Goal: Task Accomplishment & Management: Complete application form

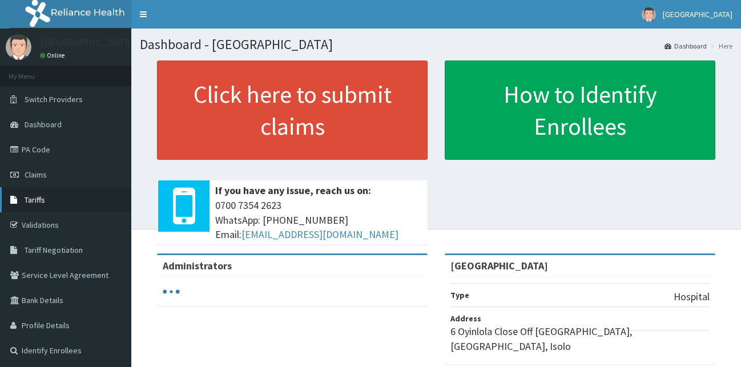
scroll to position [50, 0]
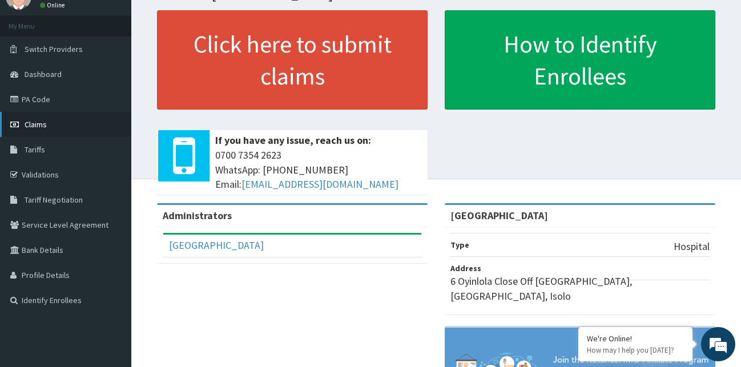
click at [41, 123] on span "Claims" at bounding box center [36, 124] width 22 height 10
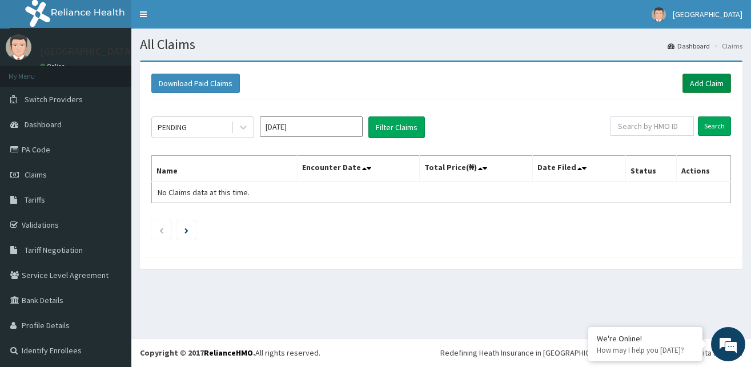
click at [690, 83] on link "Add Claim" at bounding box center [706, 83] width 49 height 19
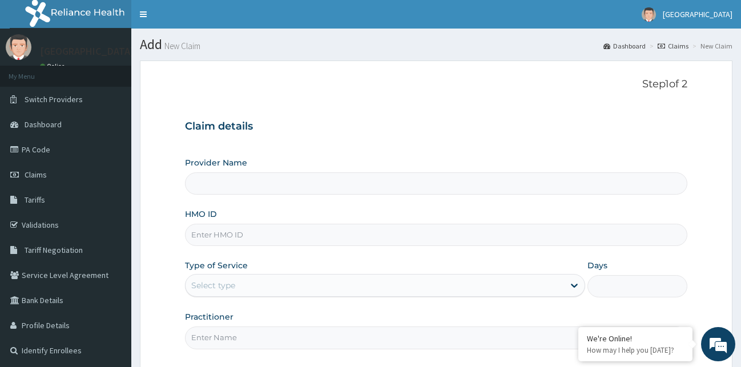
scroll to position [58, 0]
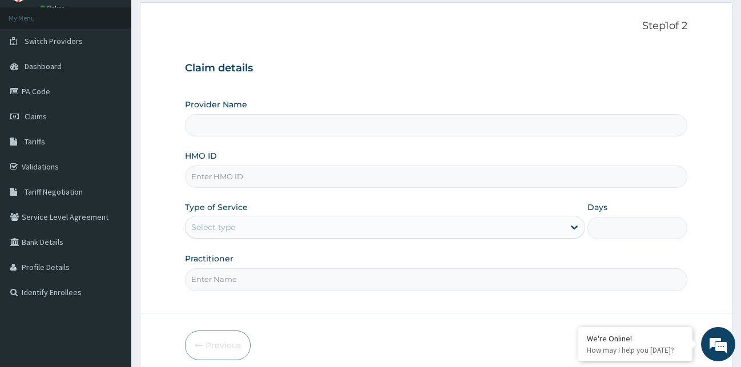
type input "[GEOGRAPHIC_DATA]"
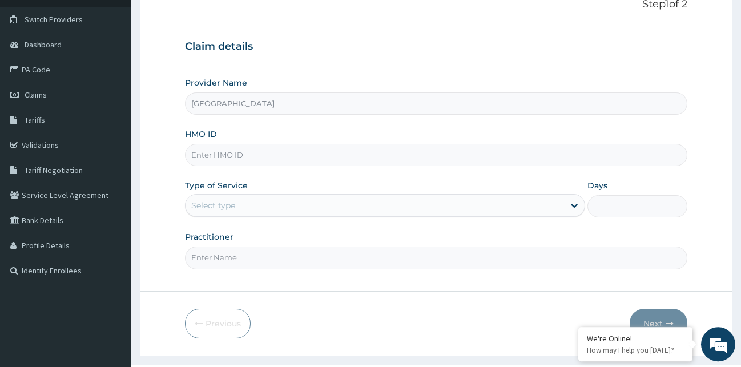
scroll to position [107, 0]
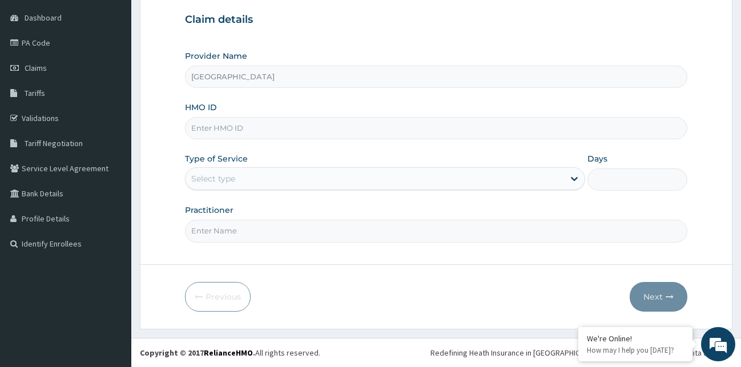
click at [260, 135] on input "HMO ID" at bounding box center [436, 128] width 503 height 22
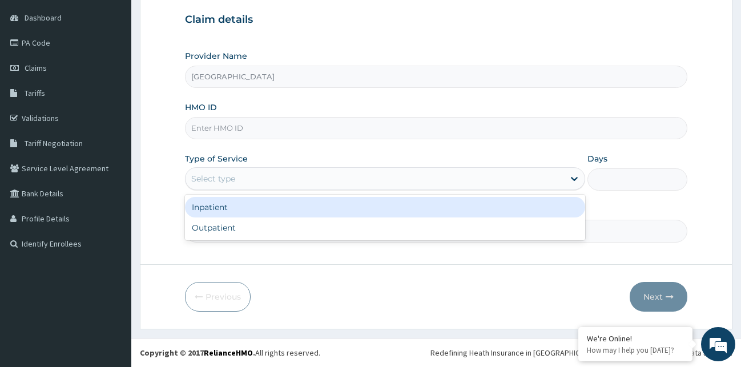
click at [267, 186] on div "Select type" at bounding box center [375, 179] width 379 height 18
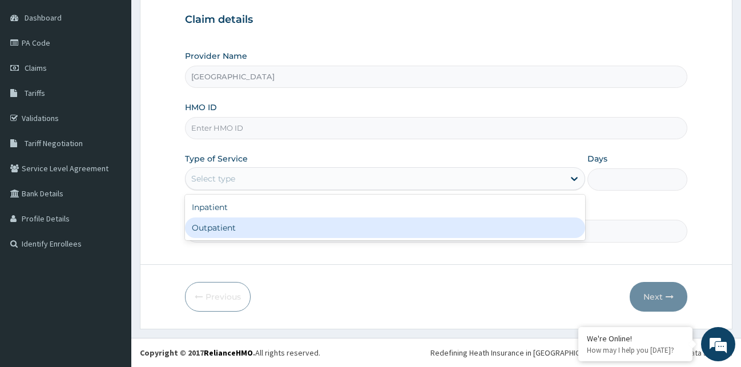
click at [235, 228] on div "Outpatient" at bounding box center [385, 228] width 400 height 21
type input "1"
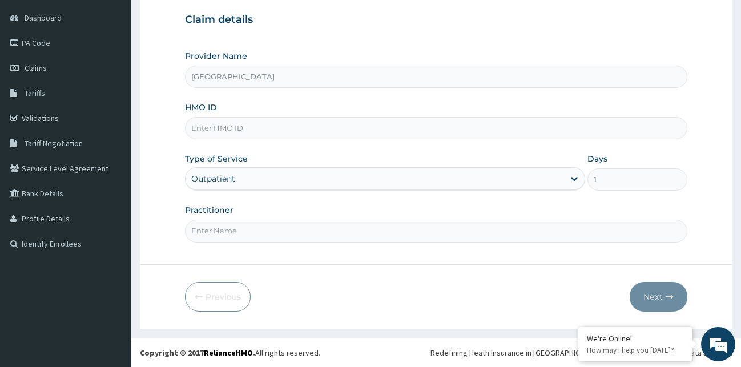
click at [404, 235] on input "Practitioner" at bounding box center [436, 231] width 503 height 22
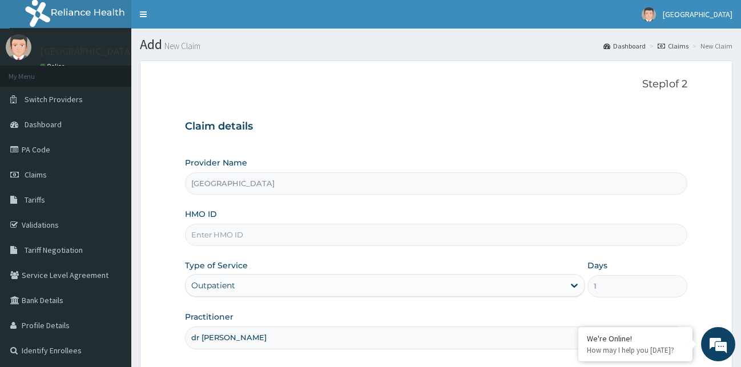
scroll to position [58, 0]
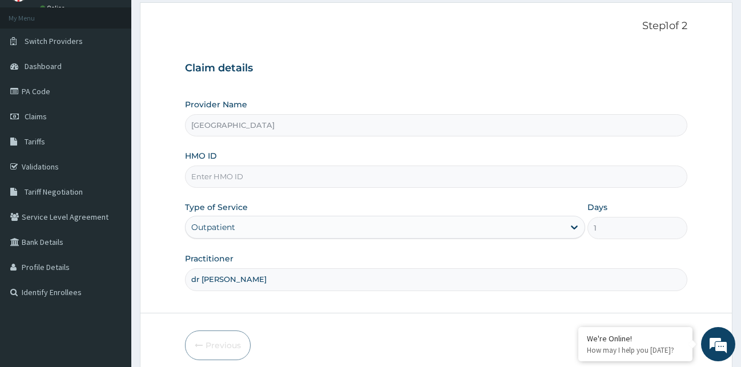
type input "dr seyi"
click at [404, 179] on input "HMO ID" at bounding box center [436, 177] width 503 height 22
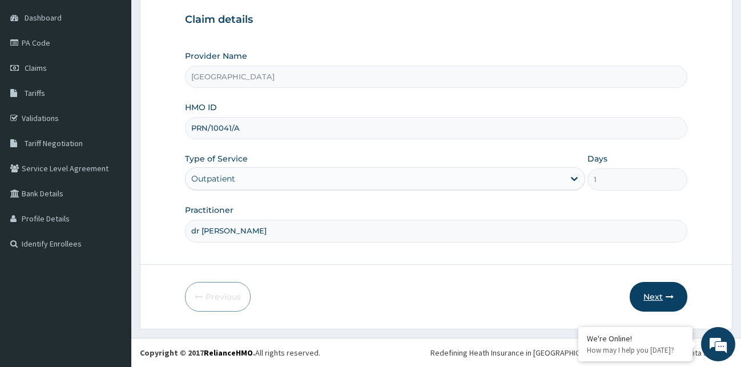
type input "PRN/10041/A"
click at [659, 300] on button "Next" at bounding box center [659, 297] width 58 height 30
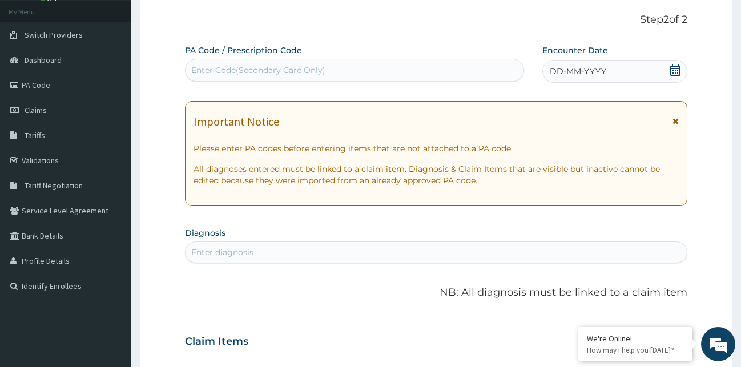
scroll to position [49, 0]
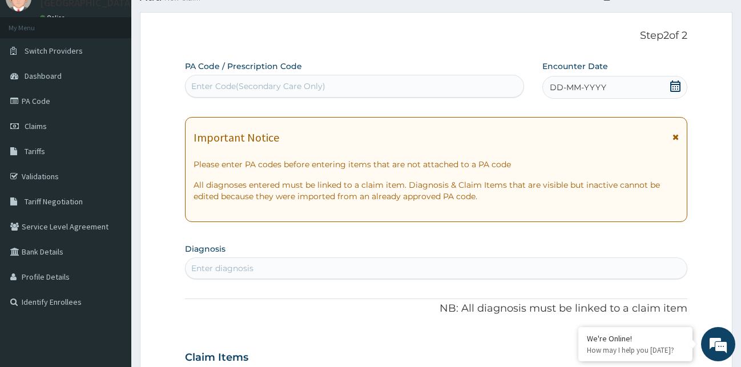
click at [674, 86] on icon at bounding box center [675, 86] width 11 height 11
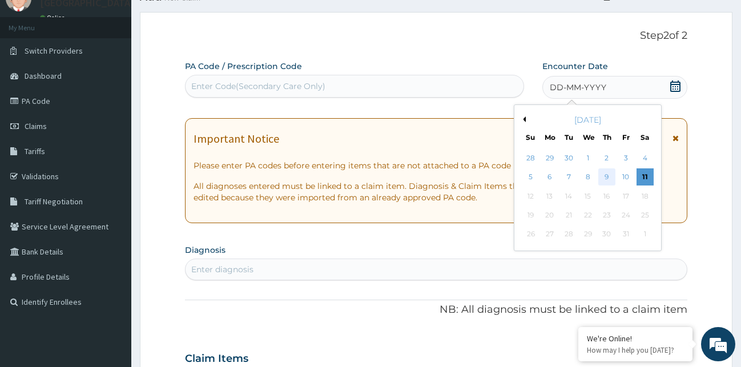
click at [603, 178] on div "9" at bounding box center [606, 177] width 17 height 17
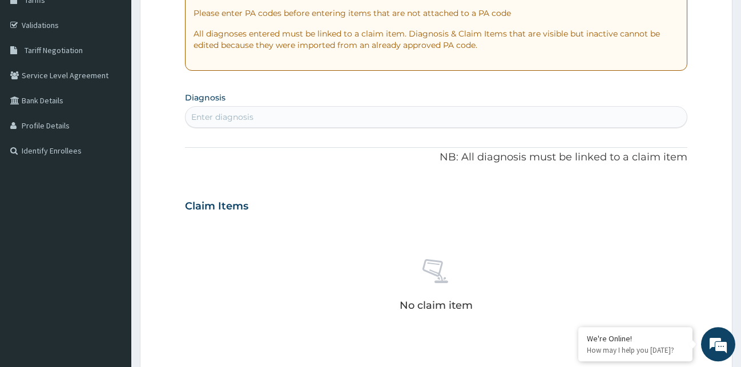
scroll to position [223, 0]
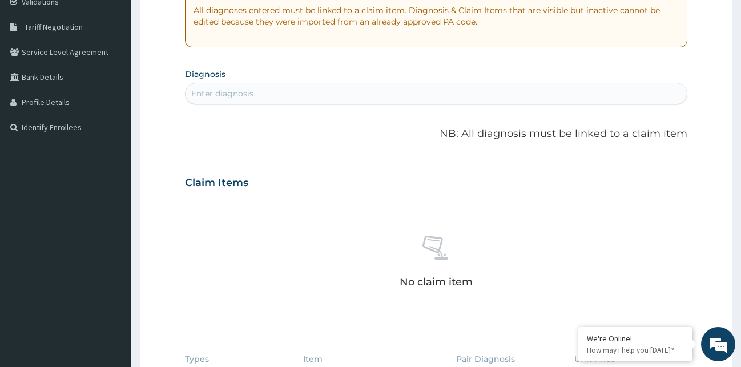
click at [235, 94] on div "Enter diagnosis" at bounding box center [222, 93] width 62 height 11
type input "m"
type input "plas"
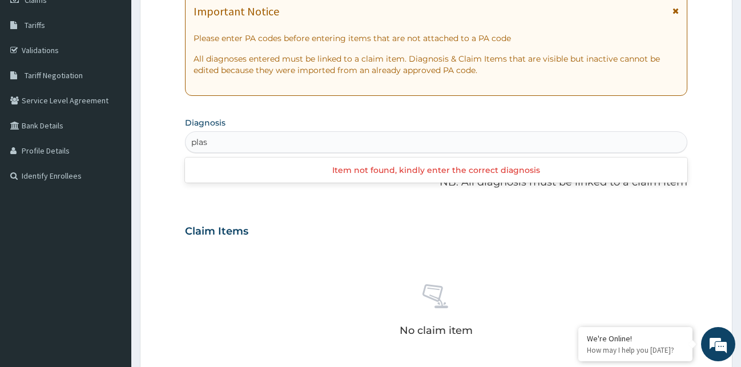
scroll to position [116, 0]
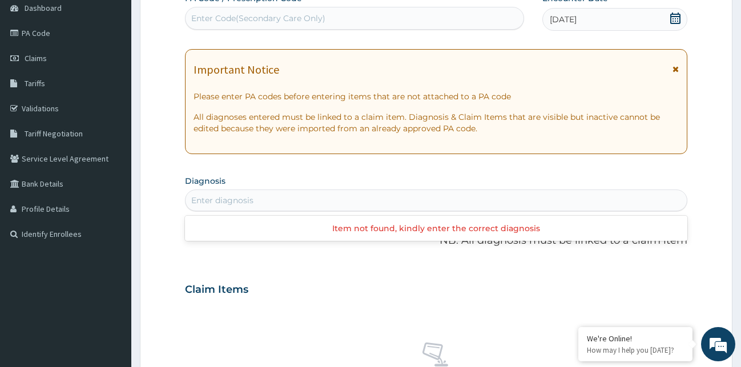
click at [243, 204] on div "Enter diagnosis" at bounding box center [437, 200] width 502 height 18
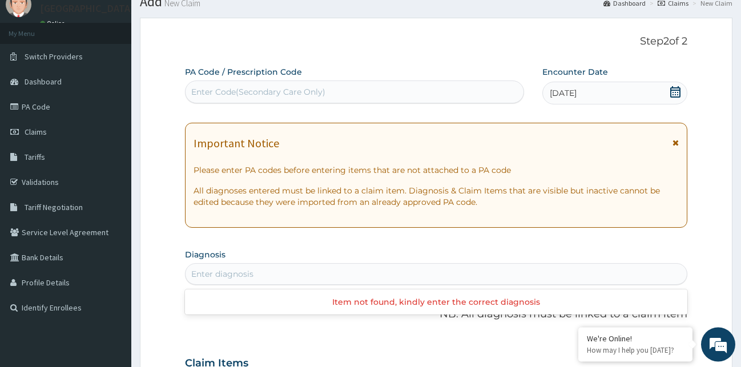
scroll to position [0, 0]
